Goal: Information Seeking & Learning: Understand process/instructions

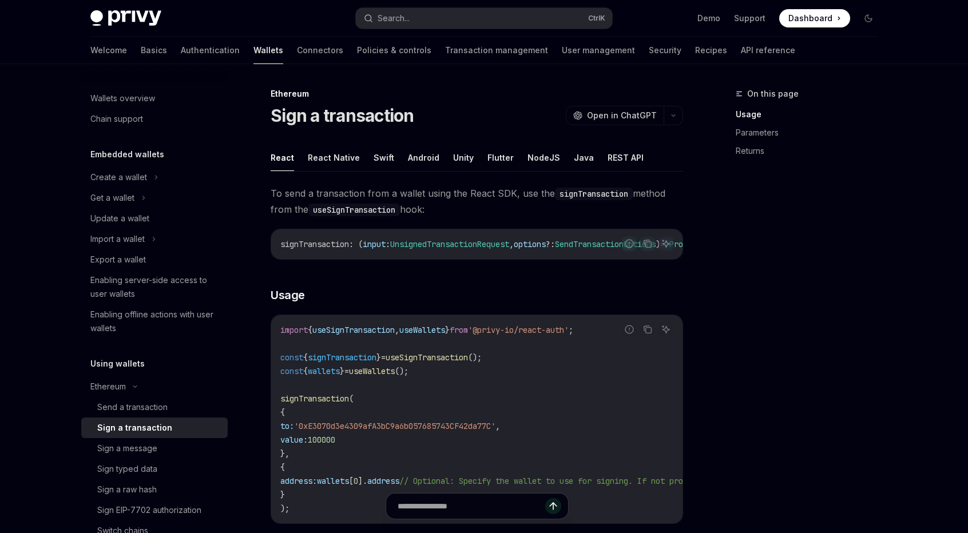
scroll to position [114, 0]
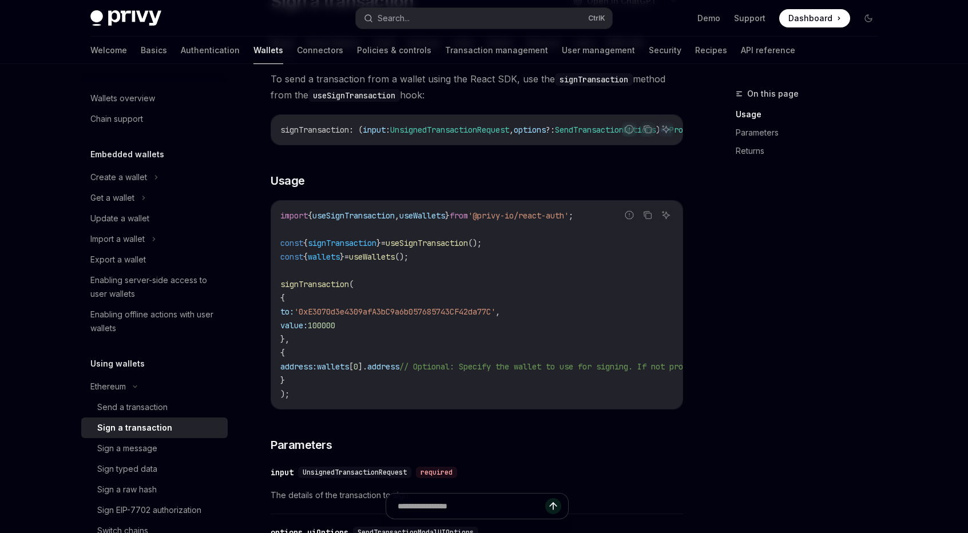
click at [932, 348] on div "Privy Docs home page Search... Ctrl K Demo Support Dashboard Dashboard Search..…" at bounding box center [484, 475] width 968 height 1178
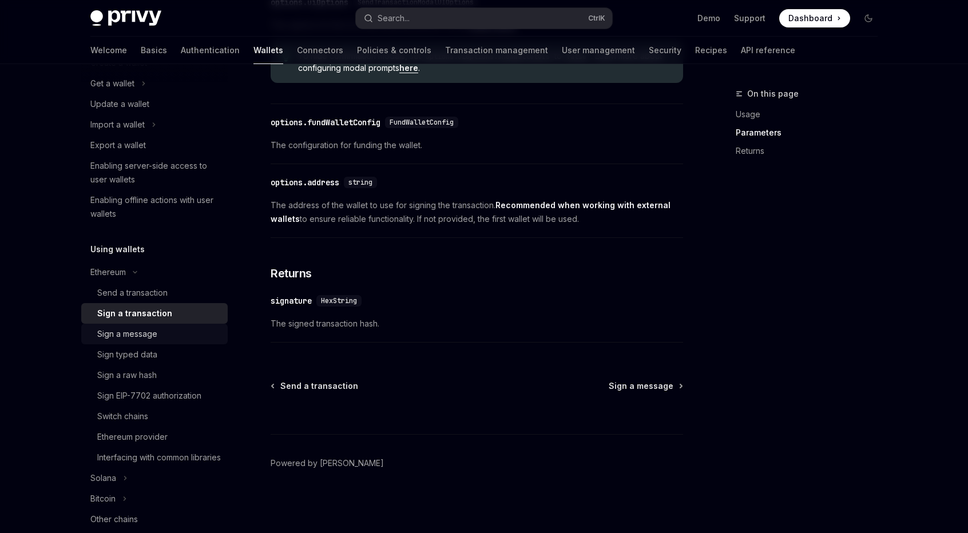
click at [185, 327] on div "Sign a message" at bounding box center [159, 334] width 124 height 14
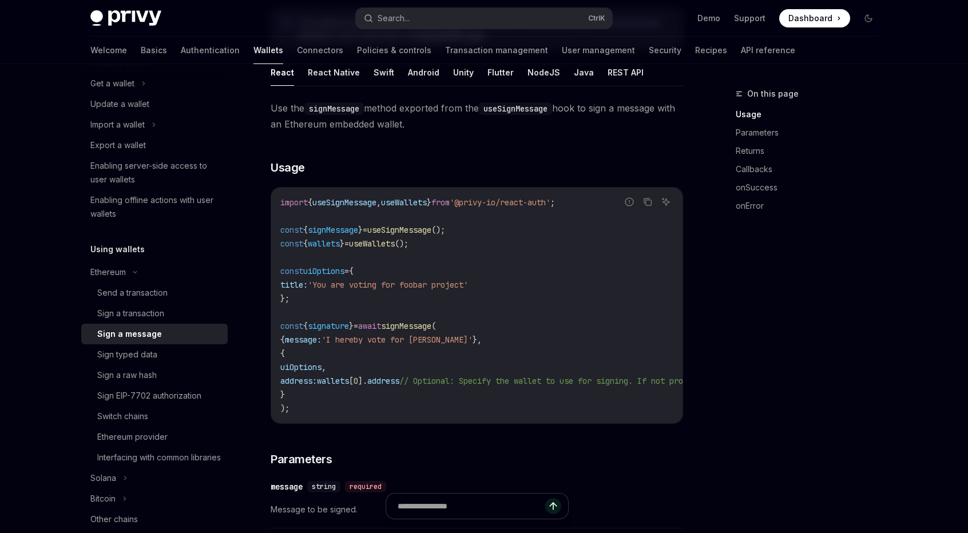
scroll to position [229, 0]
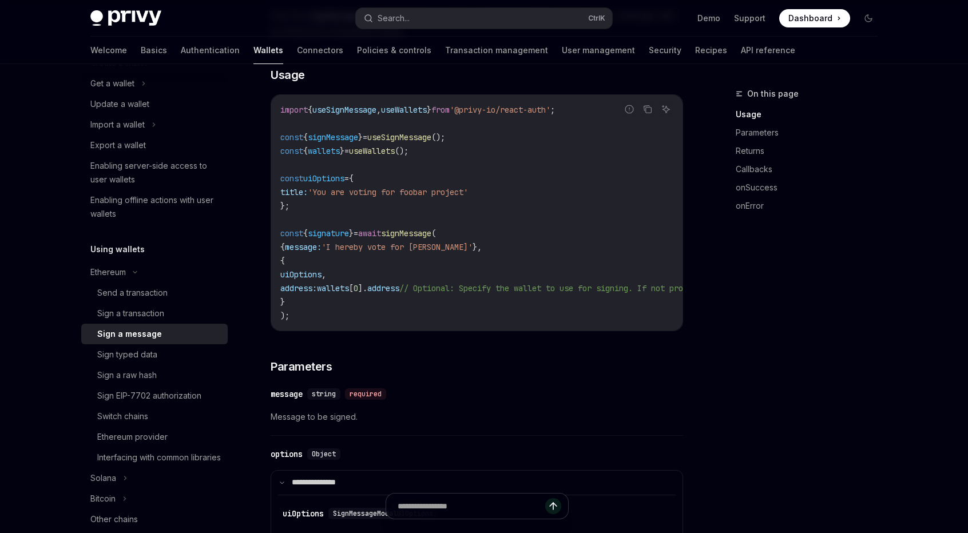
click at [799, 337] on div "On this page Usage Parameters Returns Callbacks onSuccess onError" at bounding box center [800, 310] width 174 height 446
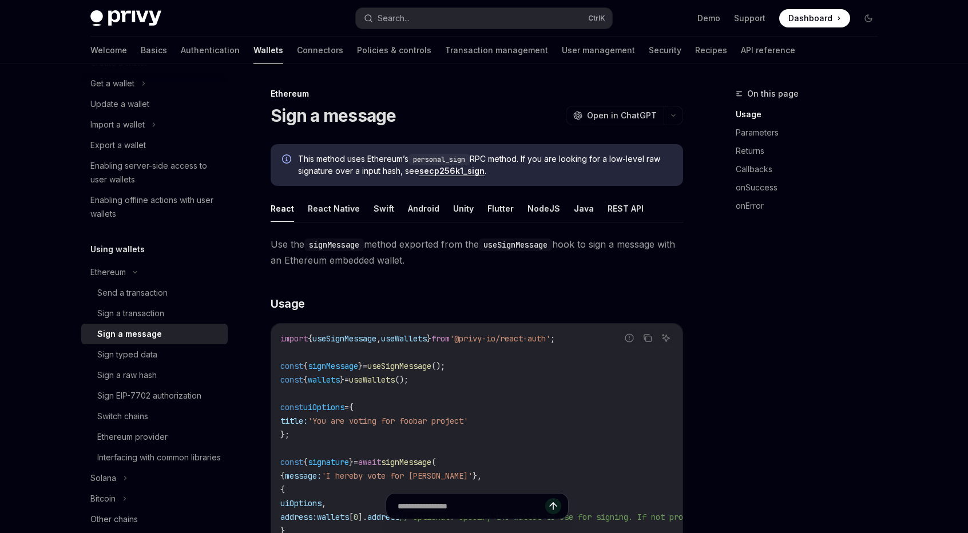
scroll to position [0, 0]
click at [320, 211] on button "React Native" at bounding box center [334, 208] width 52 height 27
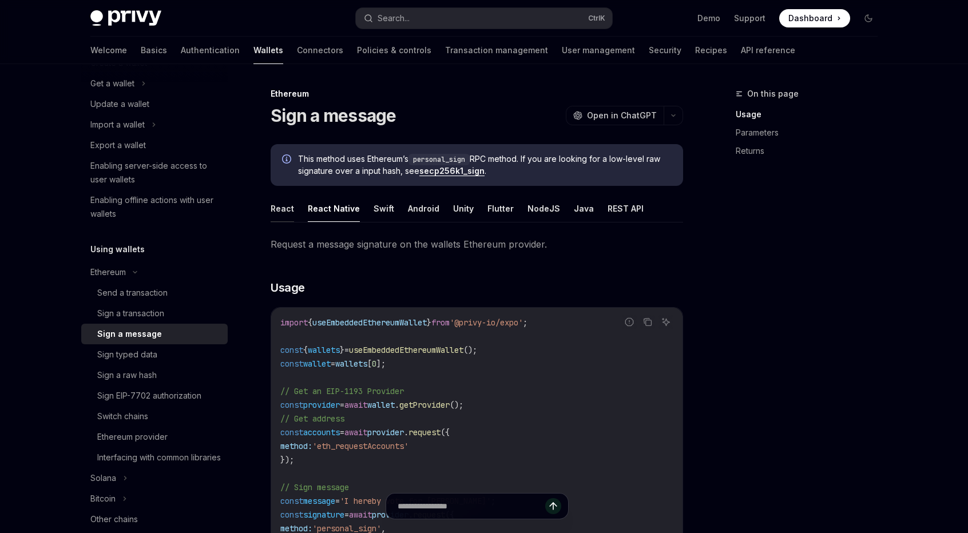
click at [277, 210] on button "React" at bounding box center [282, 208] width 23 height 27
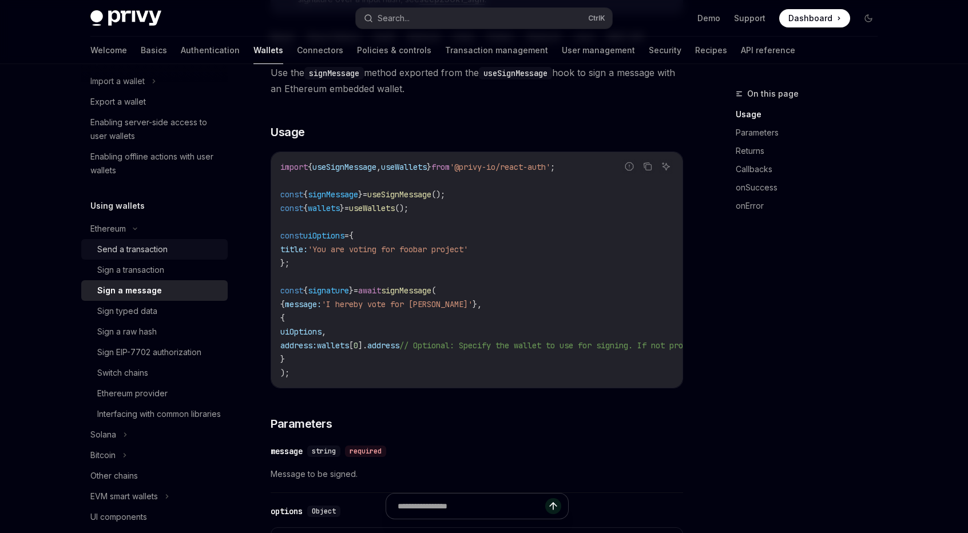
scroll to position [229, 0]
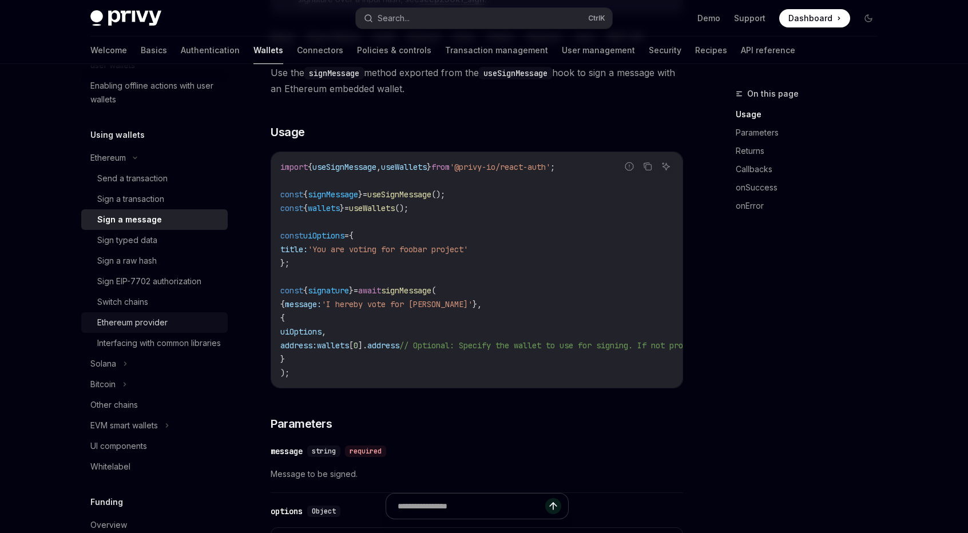
click at [180, 321] on div "Ethereum provider" at bounding box center [159, 323] width 124 height 14
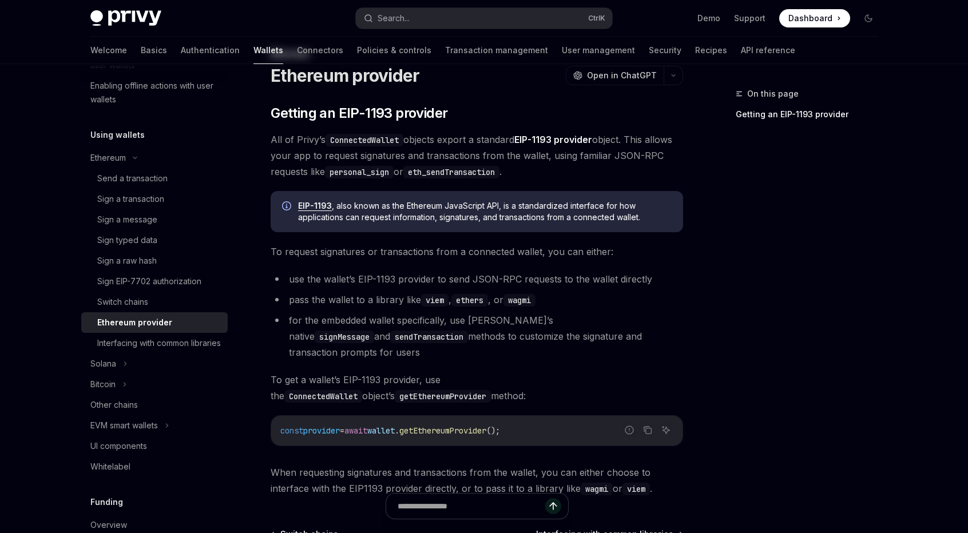
scroll to position [171, 0]
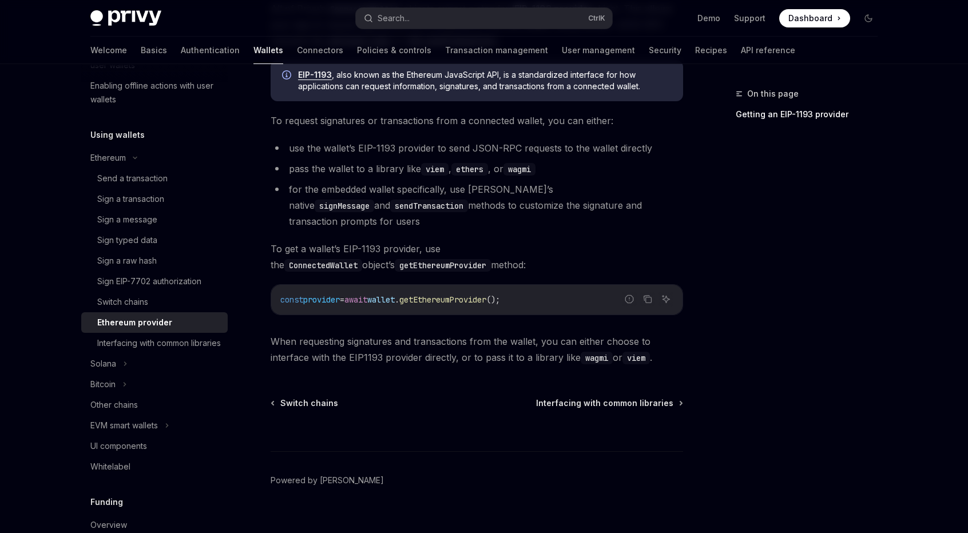
click at [395, 295] on span "wallet" at bounding box center [380, 300] width 27 height 10
click at [430, 297] on div "const provider = await wallet . getEthereumProvider ();" at bounding box center [476, 300] width 411 height 30
click at [395, 295] on span "wallet" at bounding box center [380, 300] width 27 height 10
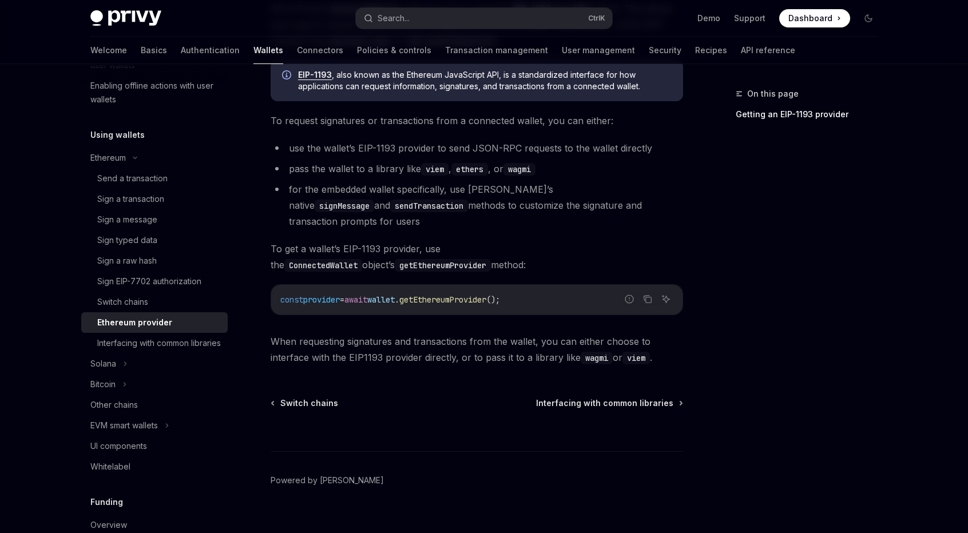
click at [395, 295] on span "wallet" at bounding box center [380, 300] width 27 height 10
click at [447, 295] on span "getEthereumProvider" at bounding box center [442, 300] width 87 height 10
click at [395, 295] on span "wallet" at bounding box center [380, 300] width 27 height 10
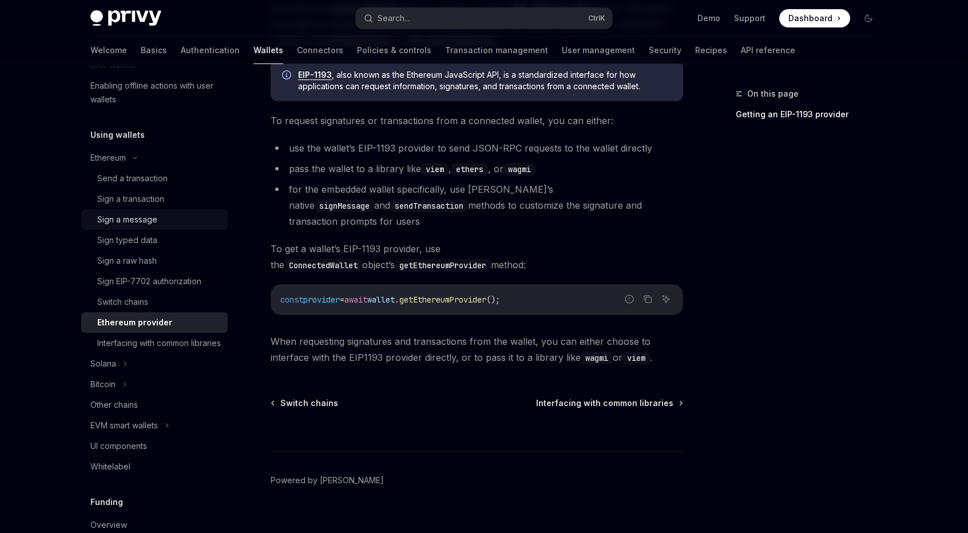
click at [181, 213] on div "Sign a message" at bounding box center [159, 220] width 124 height 14
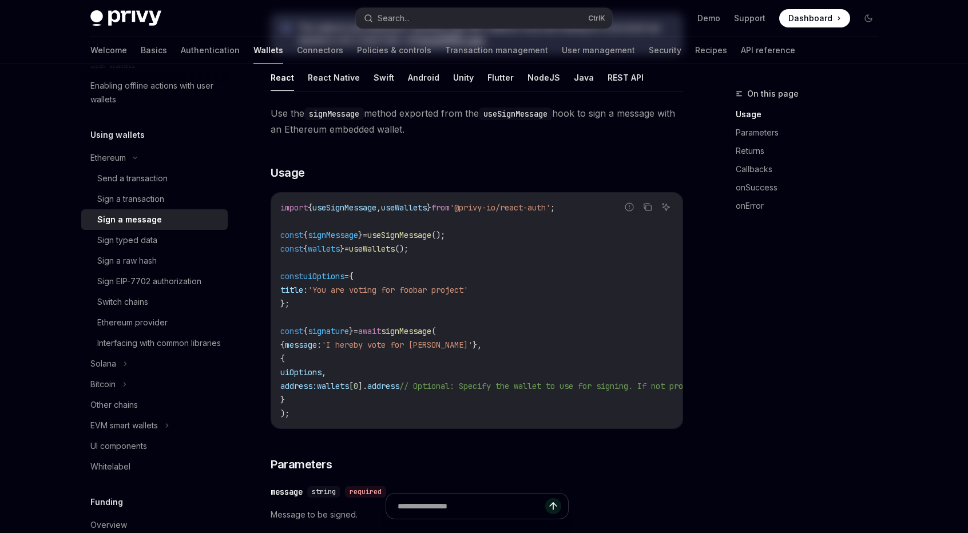
scroll to position [172, 0]
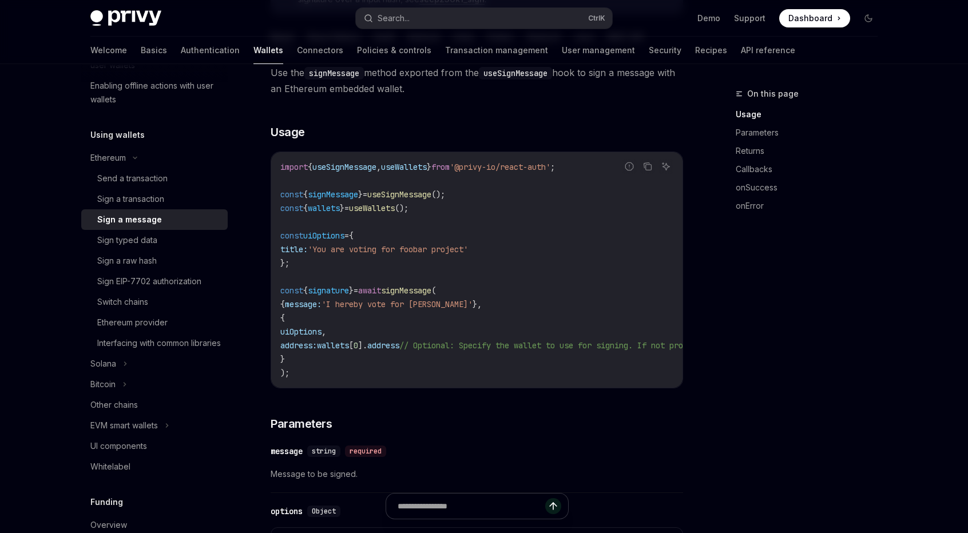
click at [395, 185] on code "import { useSignMessage , useWallets } from '@privy-io/react-auth' ; const { si…" at bounding box center [580, 270] width 600 height 220
click at [406, 196] on span "useSignMessage" at bounding box center [399, 194] width 64 height 10
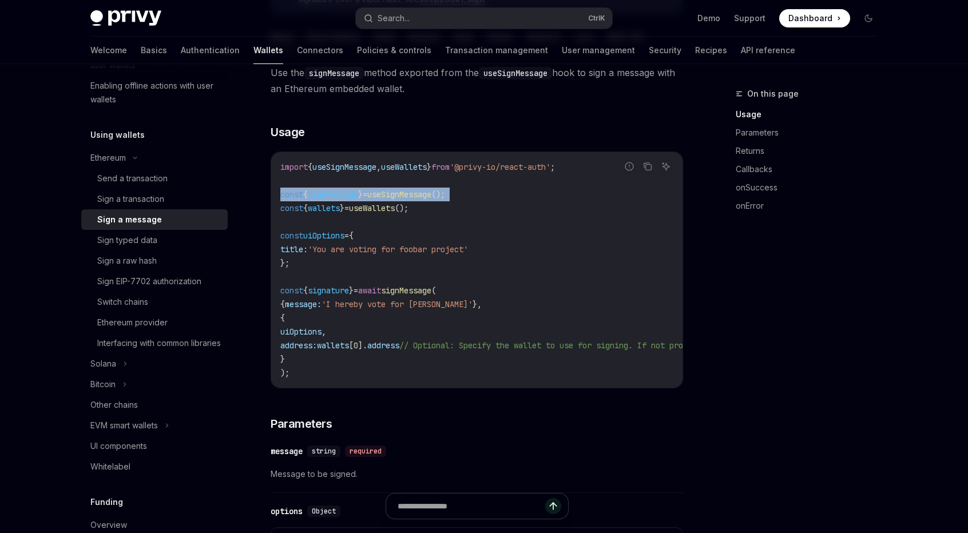
click at [406, 196] on span "useSignMessage" at bounding box center [399, 194] width 64 height 10
click at [363, 195] on span "}" at bounding box center [360, 194] width 5 height 10
click at [363, 194] on span "}" at bounding box center [360, 194] width 5 height 10
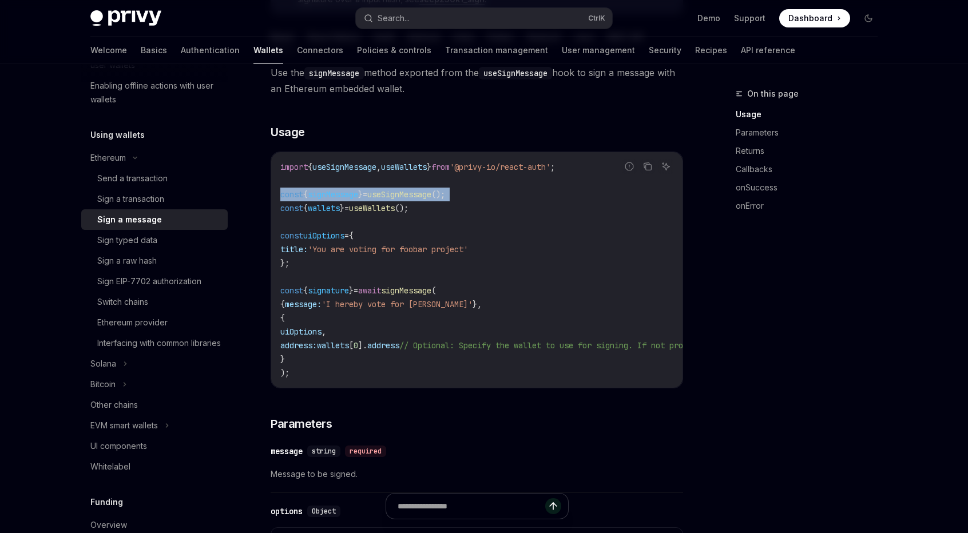
copy code "const { signMessage } = useSignMessage ();"
drag, startPoint x: 378, startPoint y: 126, endPoint x: 336, endPoint y: 85, distance: 59.1
click at [377, 126] on h3 "​ Usage" at bounding box center [477, 132] width 413 height 16
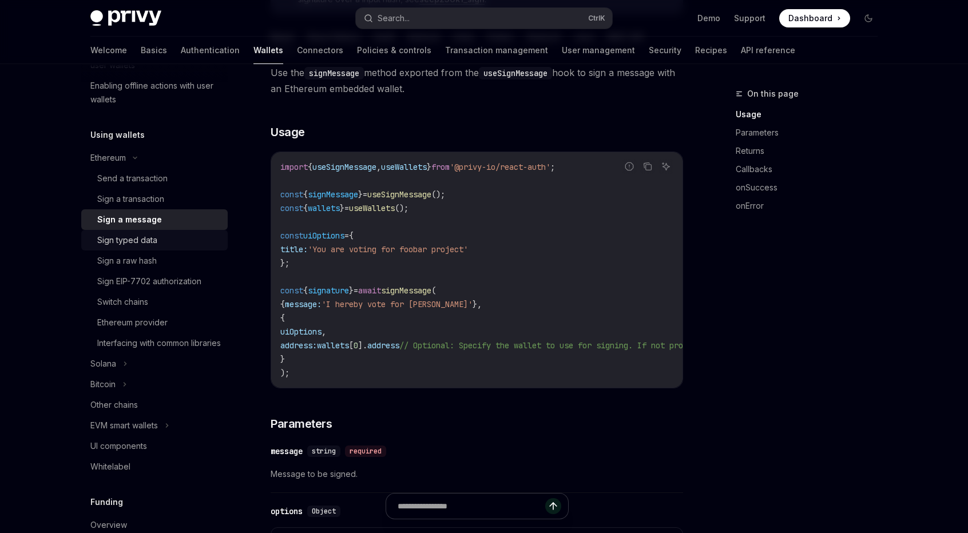
click at [163, 232] on link "Sign typed data" at bounding box center [154, 240] width 146 height 21
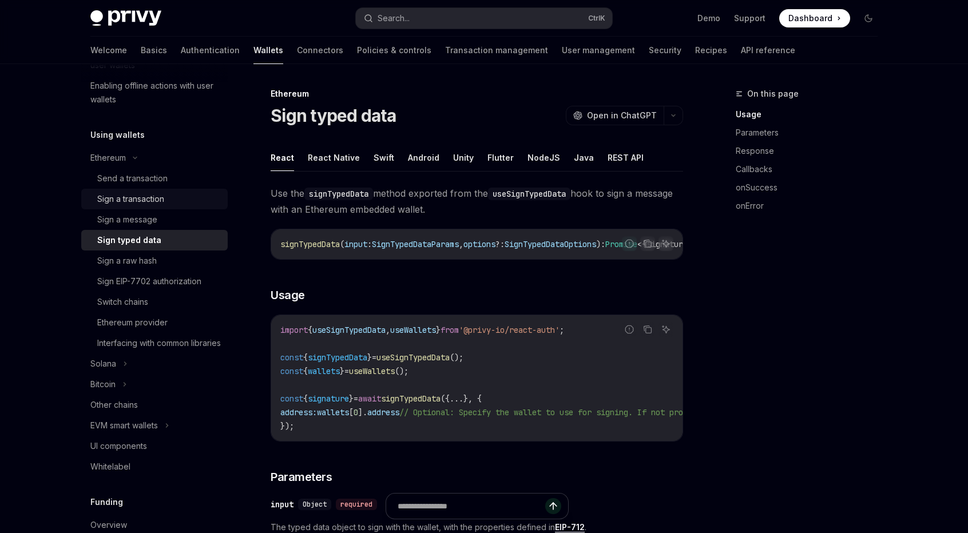
click at [159, 203] on div "Sign a transaction" at bounding box center [130, 199] width 67 height 14
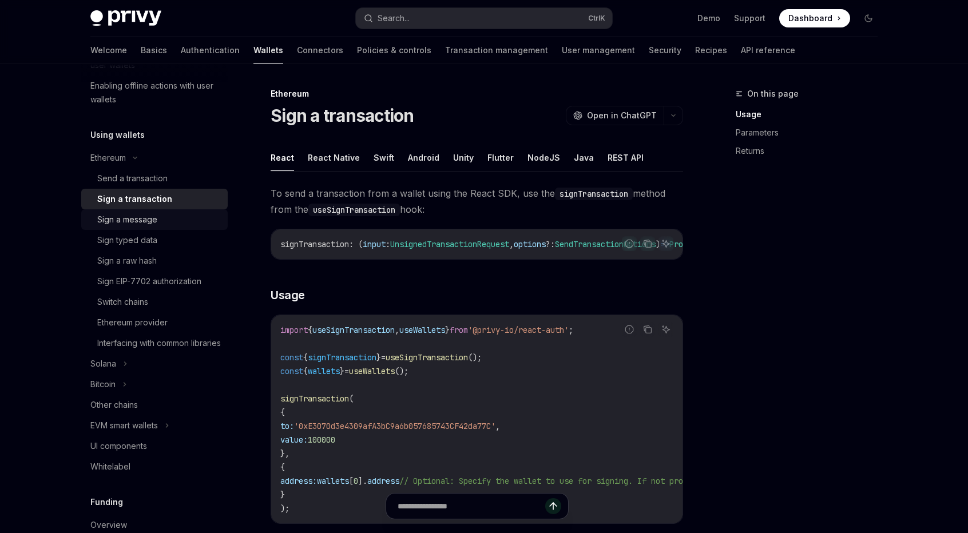
click at [160, 215] on div "Sign a message" at bounding box center [159, 220] width 124 height 14
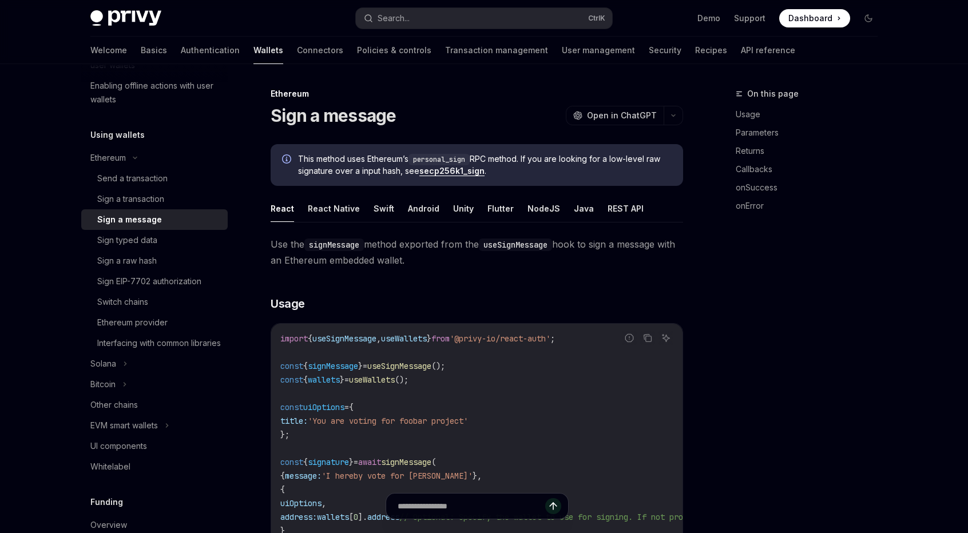
type textarea "*"
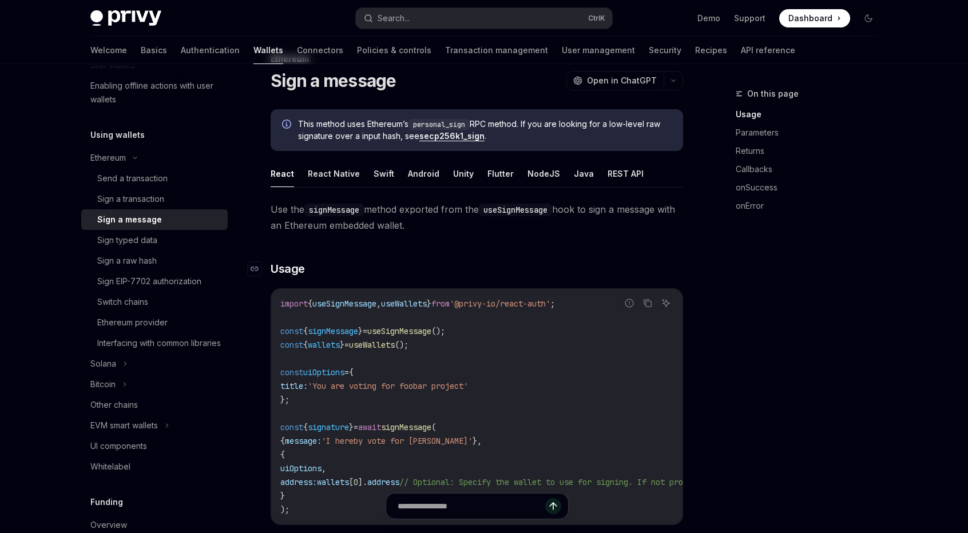
scroll to position [172, 0]
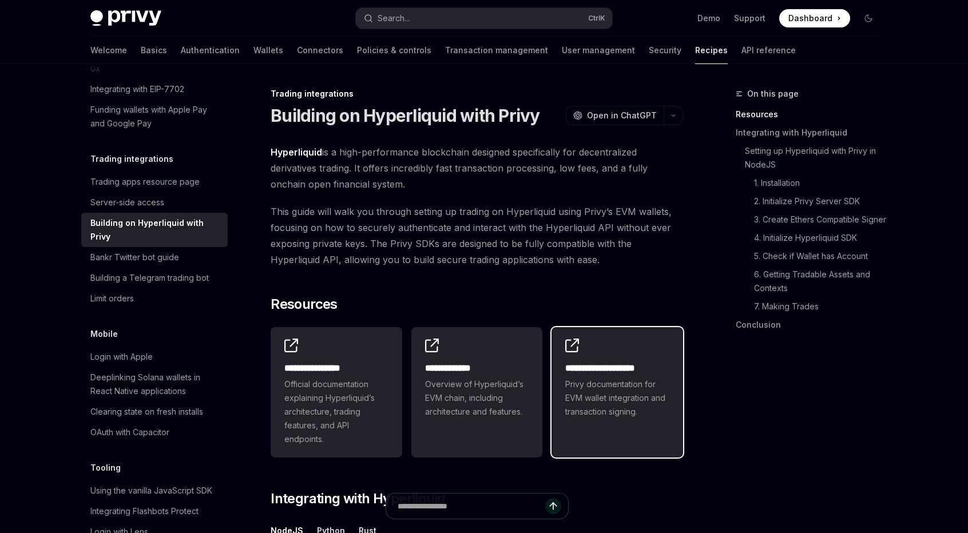
click at [656, 410] on span "Privy documentation for EVM wallet integration and transaction signing." at bounding box center [617, 398] width 104 height 41
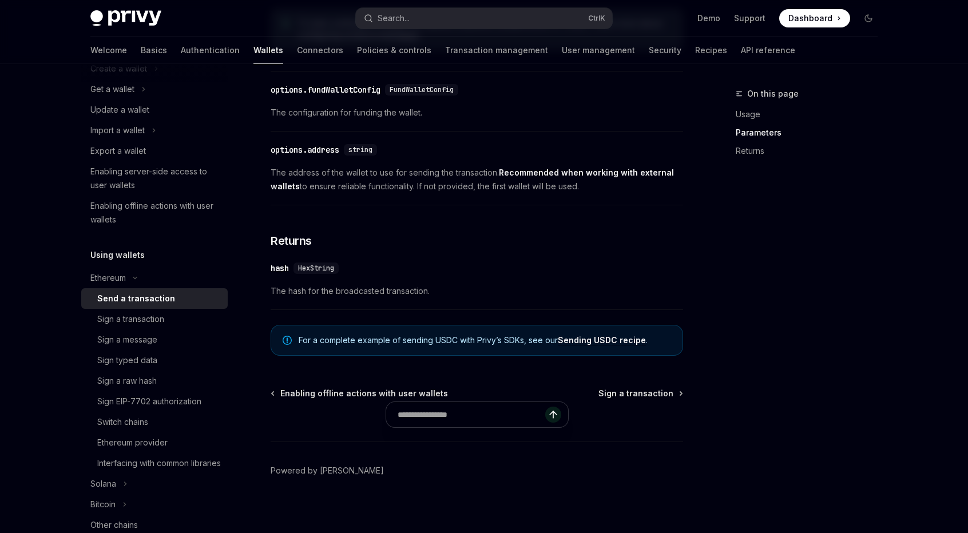
scroll to position [691, 0]
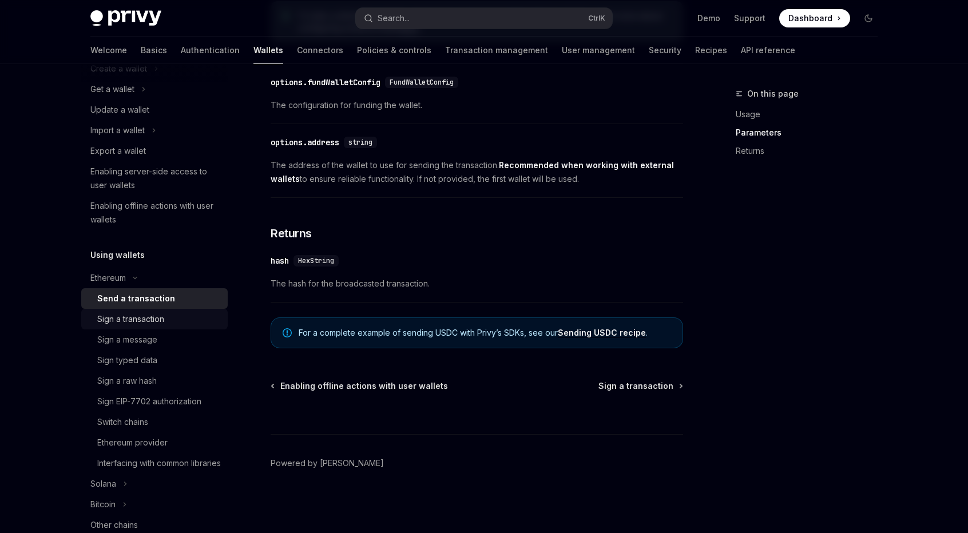
click at [203, 318] on div "Sign a transaction" at bounding box center [159, 319] width 124 height 14
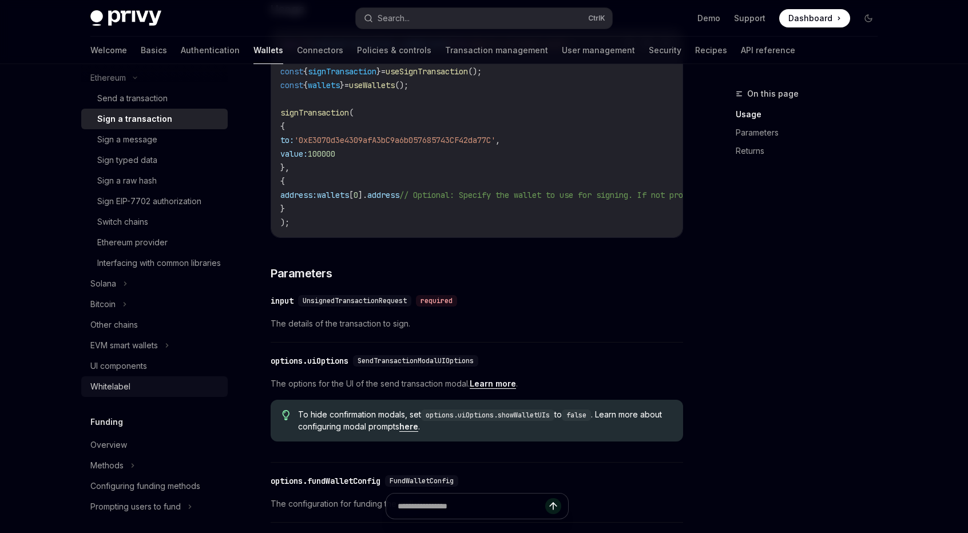
scroll to position [338, 0]
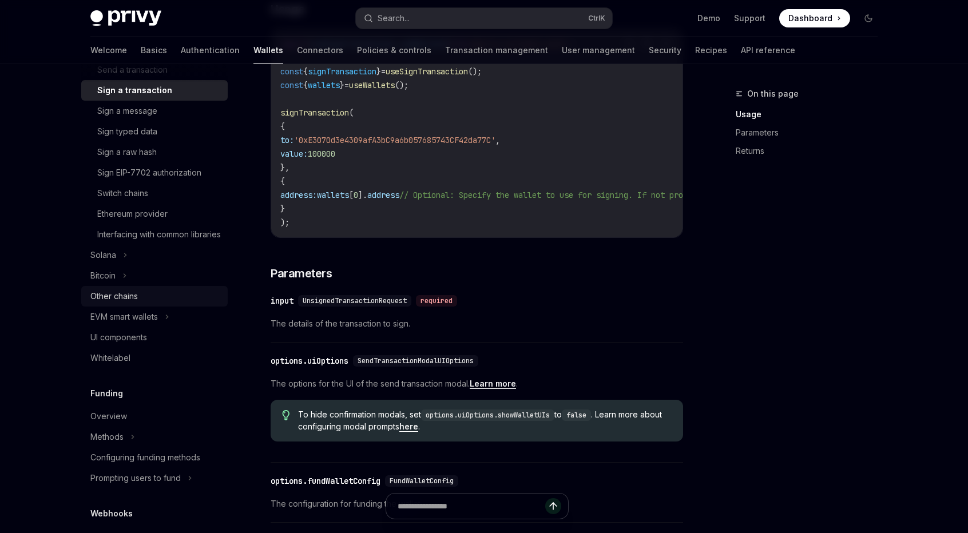
click at [195, 307] on link "Other chains" at bounding box center [154, 296] width 146 height 21
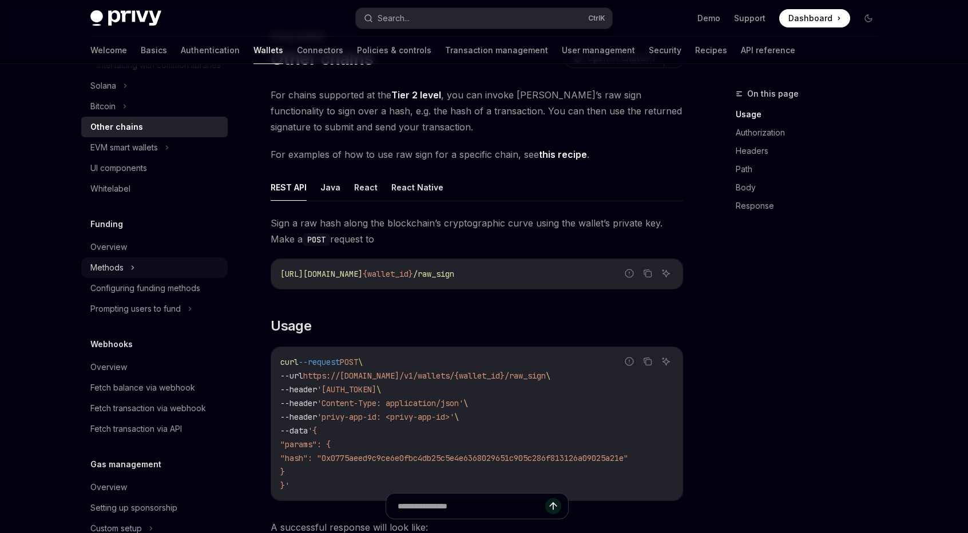
scroll to position [509, 0]
type textarea "*"
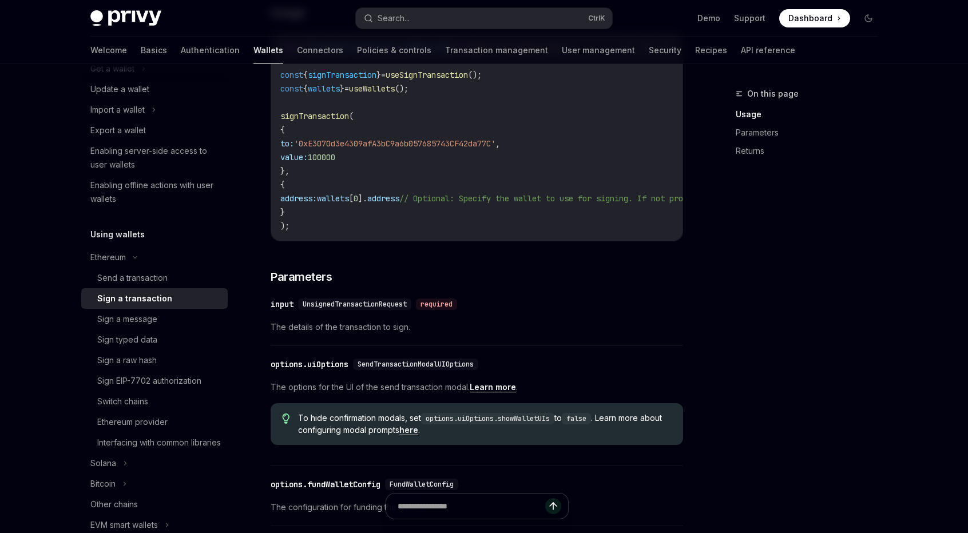
scroll to position [286, 0]
